Goal: Information Seeking & Learning: Find specific fact

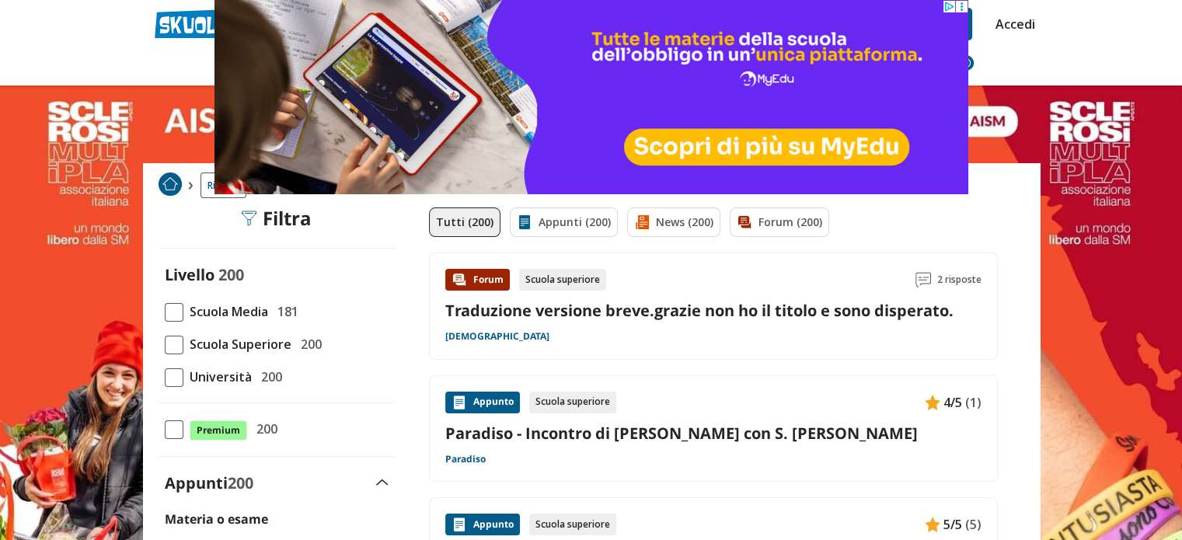
scroll to position [233, 0]
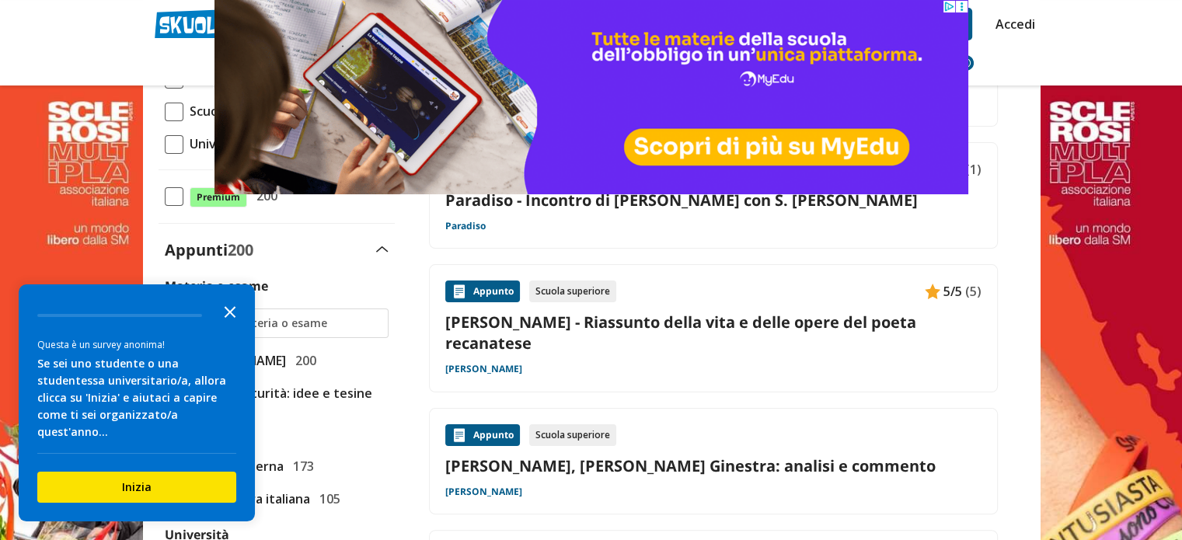
click at [227, 326] on icon "Close the survey" at bounding box center [229, 310] width 31 height 31
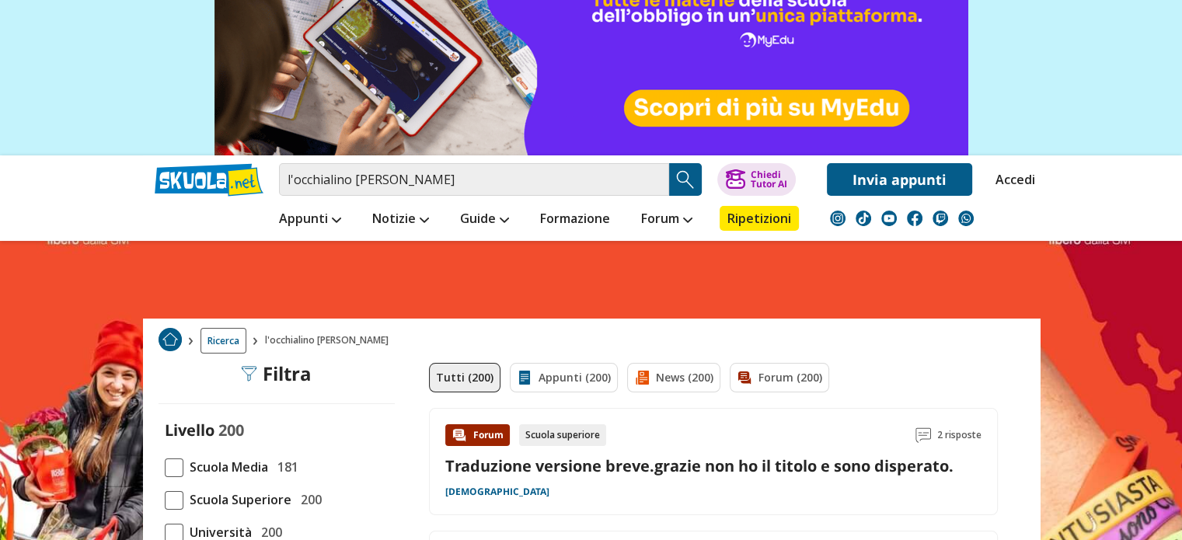
scroll to position [0, 0]
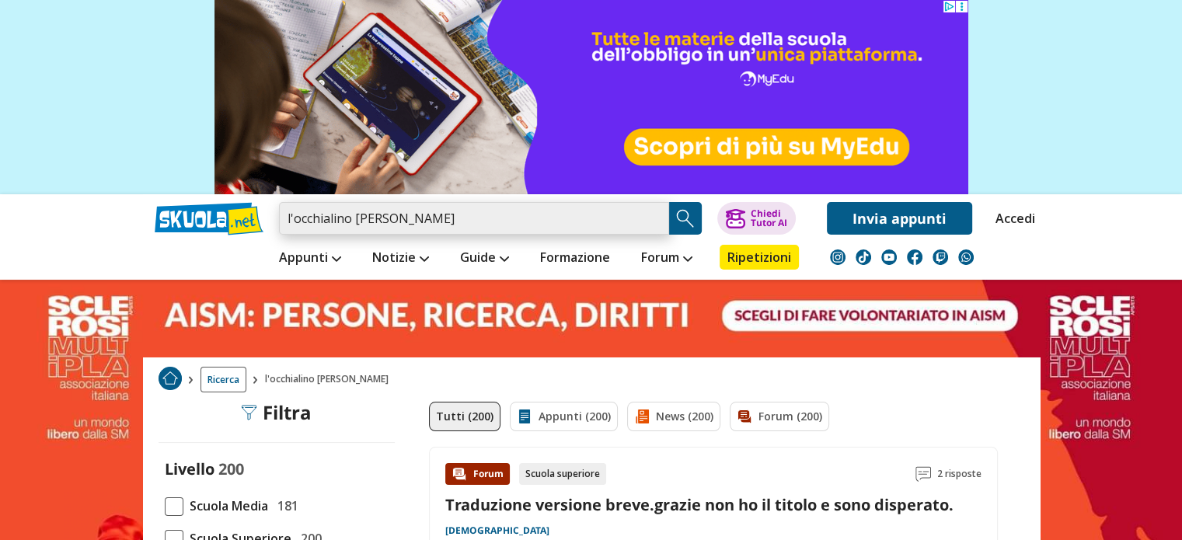
click at [401, 220] on input "l'occhialino giacomo lubrano" at bounding box center [474, 218] width 390 height 33
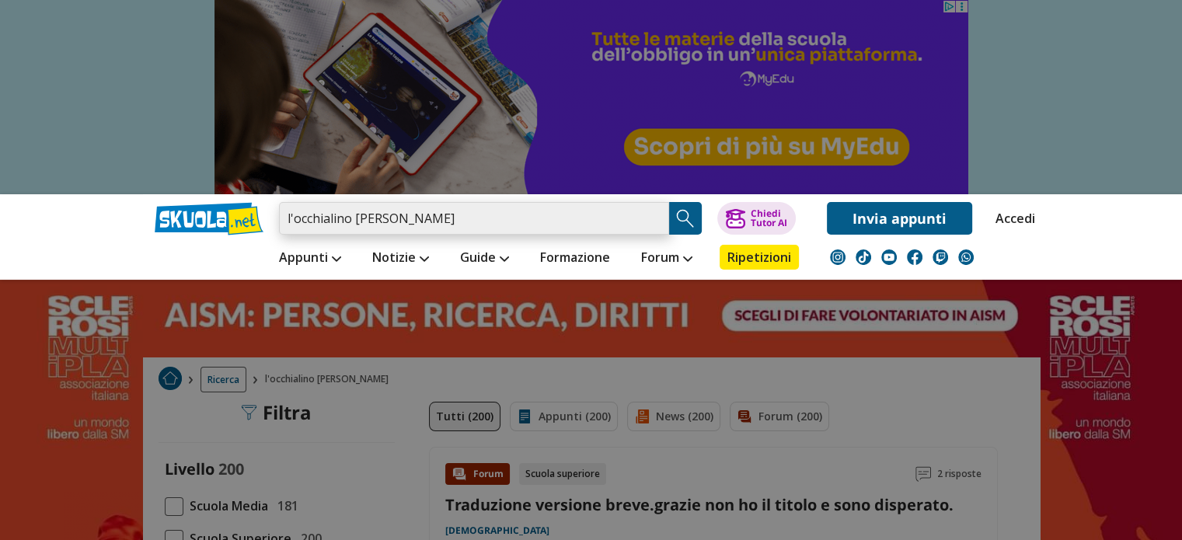
drag, startPoint x: 401, startPoint y: 220, endPoint x: 356, endPoint y: 222, distance: 45.1
click at [356, 222] on input "l'occhialino giacomo lubrano" at bounding box center [474, 218] width 390 height 33
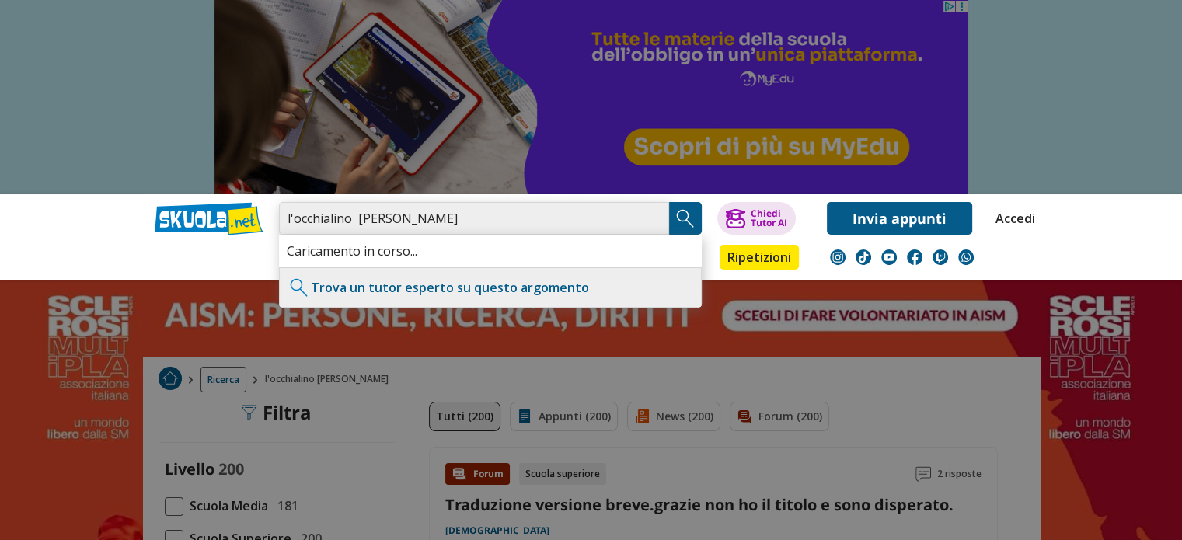
click at [354, 215] on input "l'occhialino lubrano" at bounding box center [474, 218] width 390 height 33
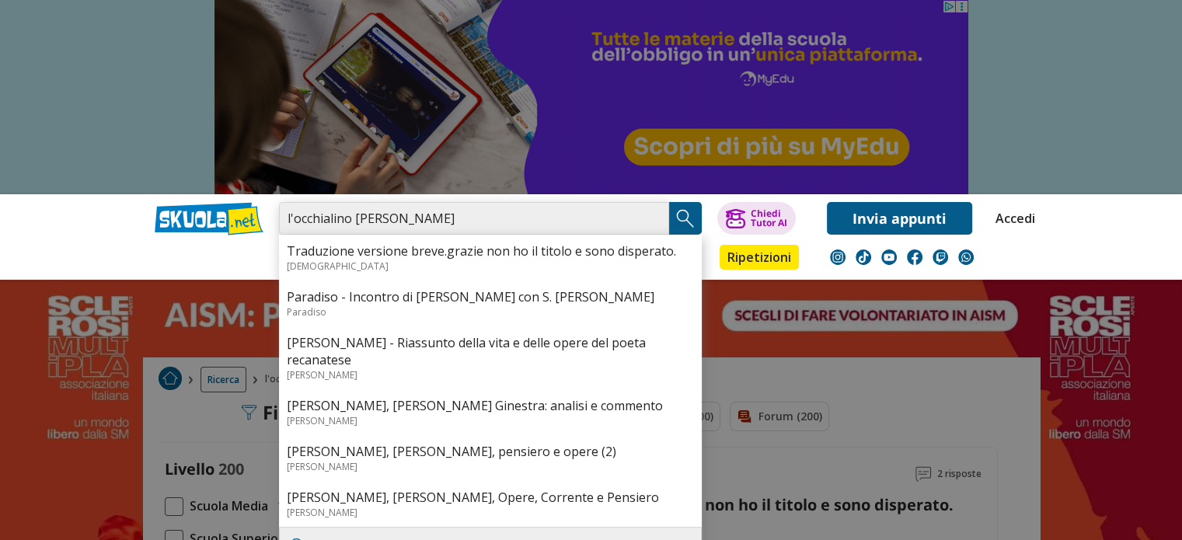
click at [357, 215] on input "l'occhialino [PERSON_NAME]" at bounding box center [474, 218] width 390 height 33
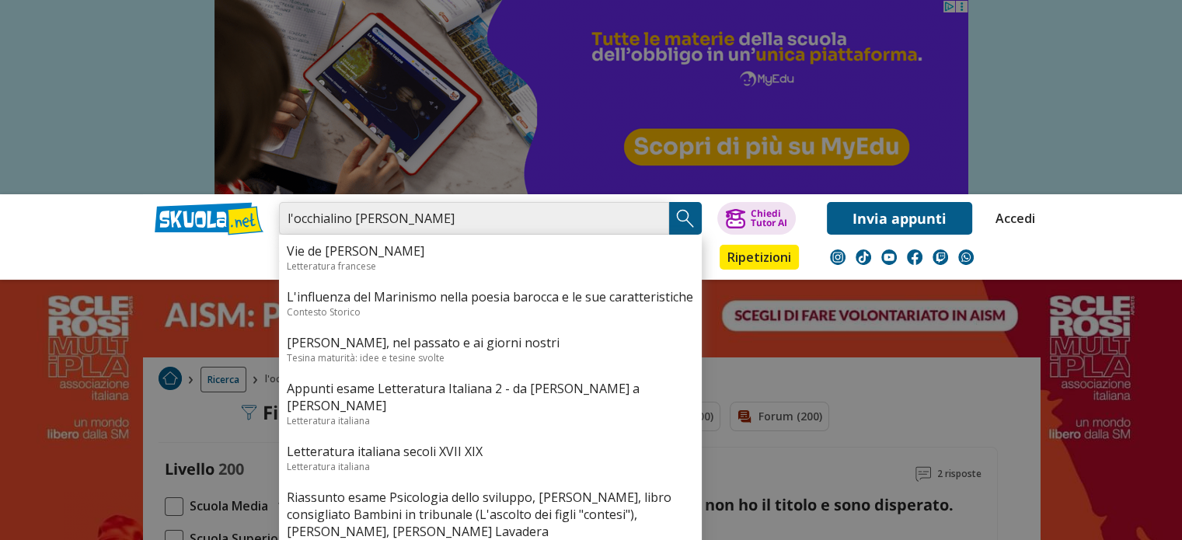
type input "l'occhialino Lubrano"
